Goal: Task Accomplishment & Management: Use online tool/utility

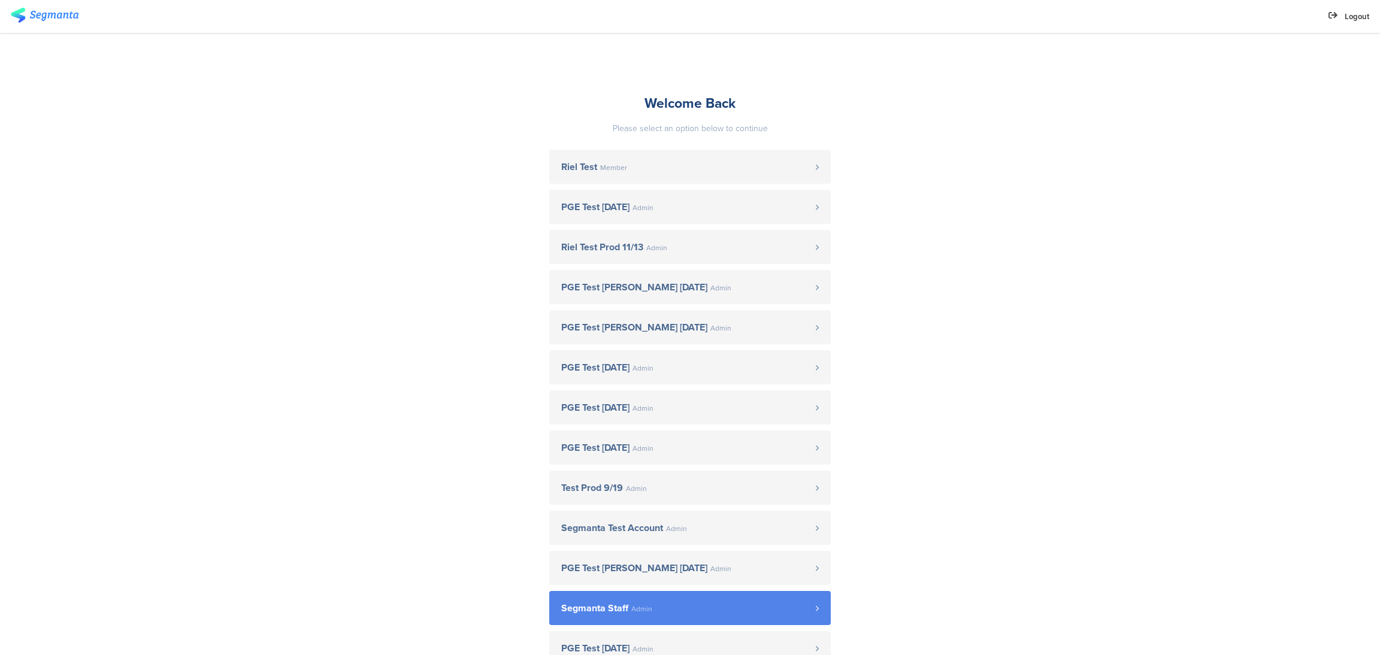
click at [641, 609] on span "Admin" at bounding box center [642, 609] width 21 height 7
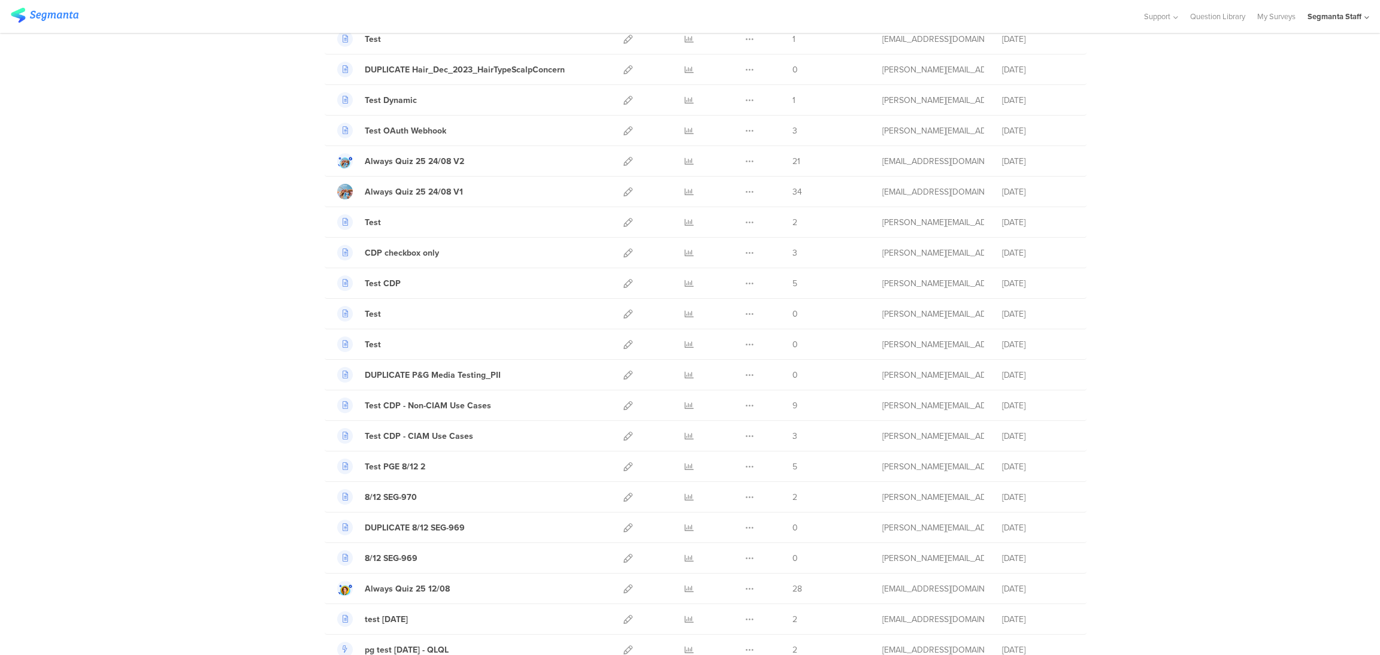
scroll to position [527, 0]
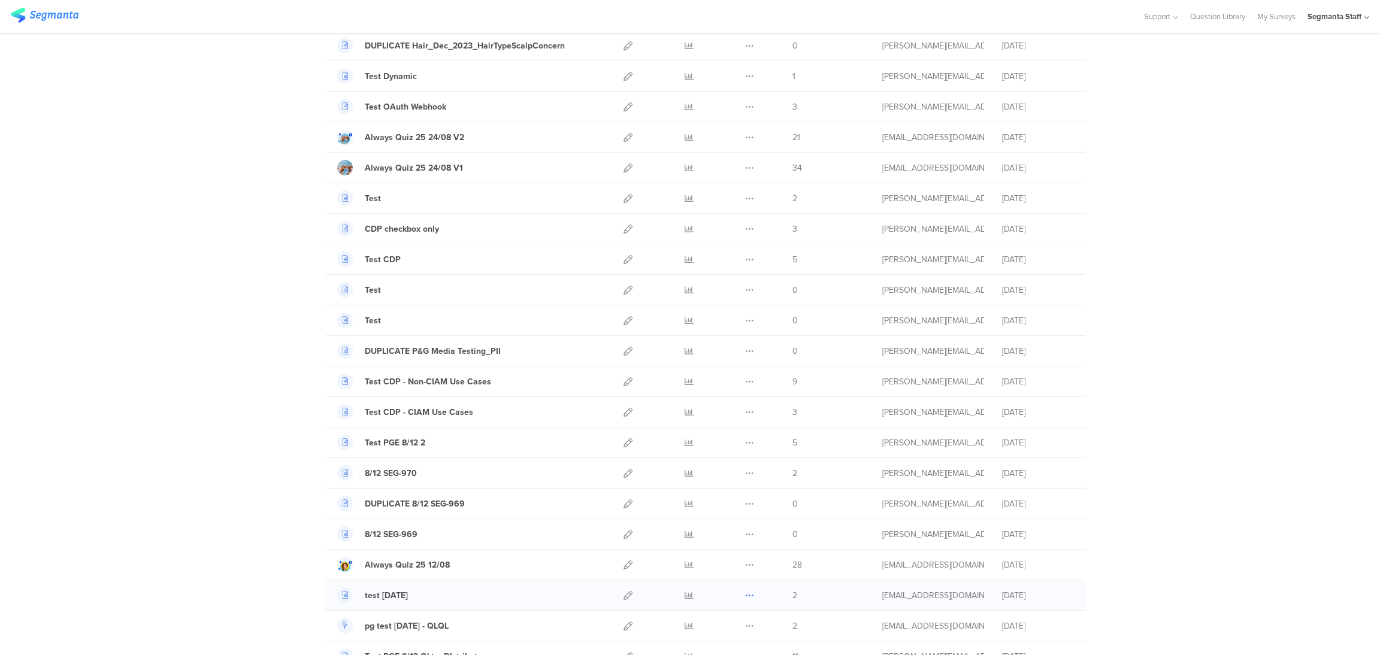
click at [745, 600] on icon at bounding box center [749, 595] width 9 height 9
click at [727, 627] on button "Duplicate" at bounding box center [726, 626] width 66 height 22
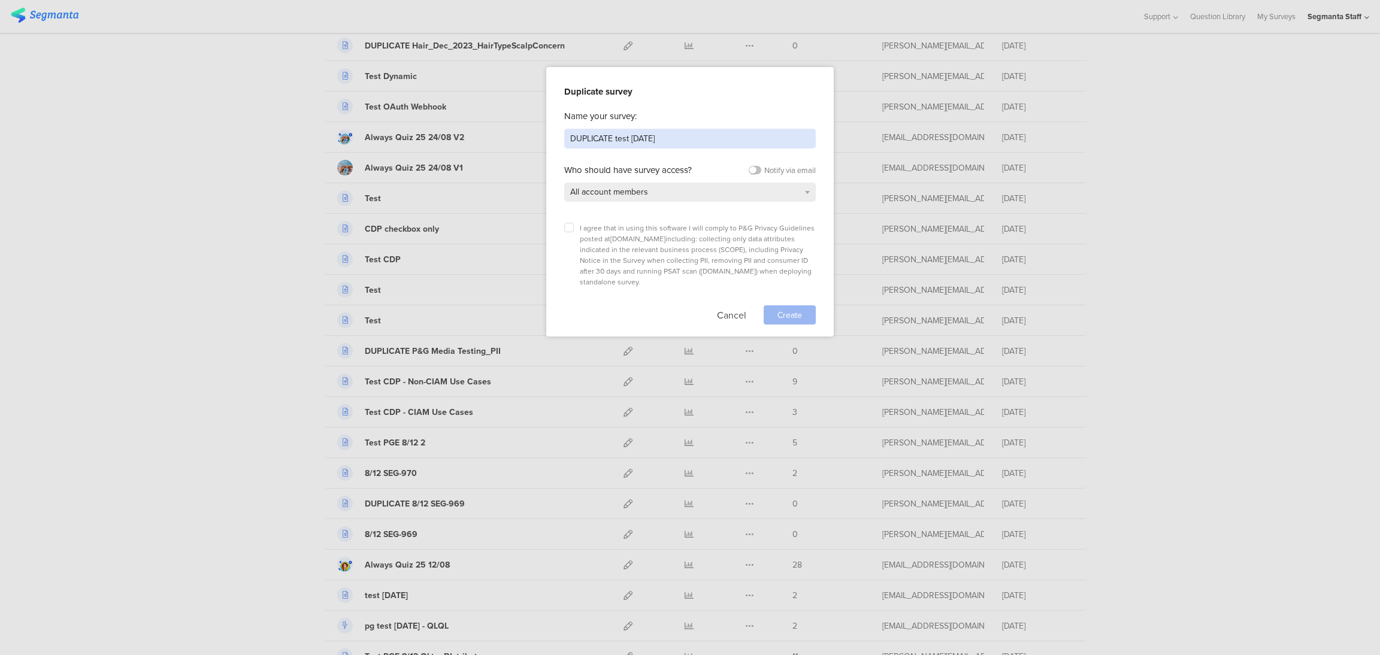
click at [703, 140] on input "DUPLICATE test [DATE]" at bounding box center [690, 139] width 252 height 20
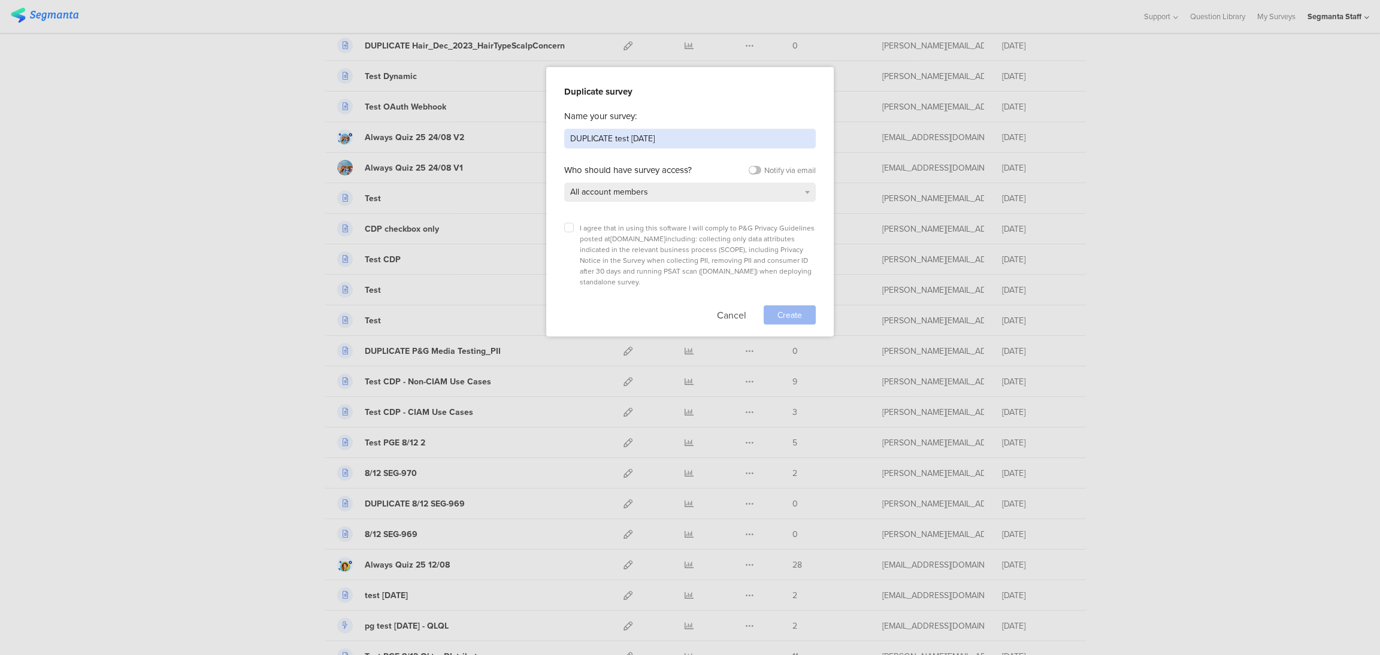
click at [703, 140] on input "DUPLICATE test [DATE]" at bounding box center [690, 139] width 252 height 20
type input "Test [DATE]"
click at [570, 226] on icon at bounding box center [569, 227] width 5 height 5
click at [0, 0] on input "checkbox" at bounding box center [0, 0] width 0 height 0
click at [805, 306] on div "Create" at bounding box center [790, 315] width 52 height 19
